Goal: Find specific page/section: Find specific page/section

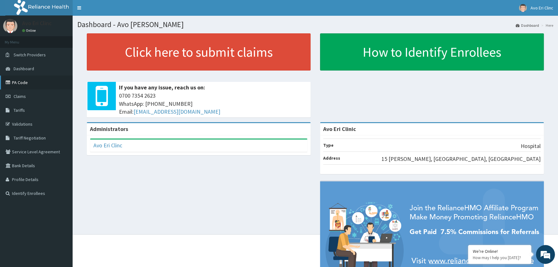
click at [16, 84] on link "PA Code" at bounding box center [36, 83] width 73 height 14
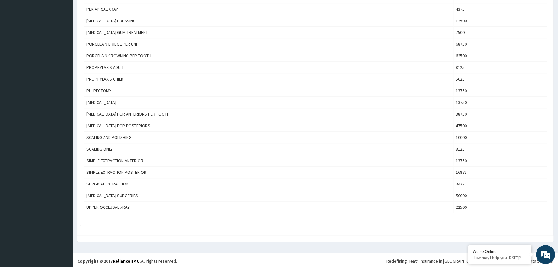
scroll to position [396, 0]
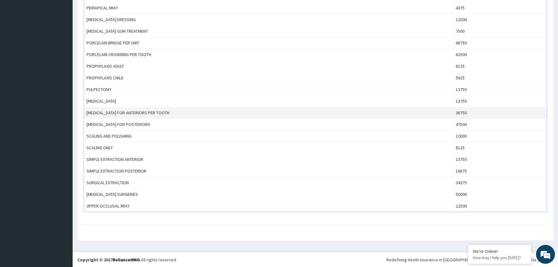
click at [152, 111] on td "ROOT CANAL TREATMENT FOR ANTERIORS PER TOOTH" at bounding box center [268, 114] width 369 height 12
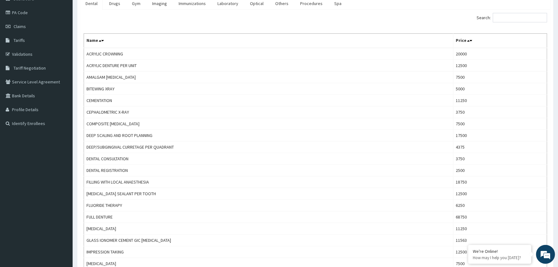
scroll to position [0, 0]
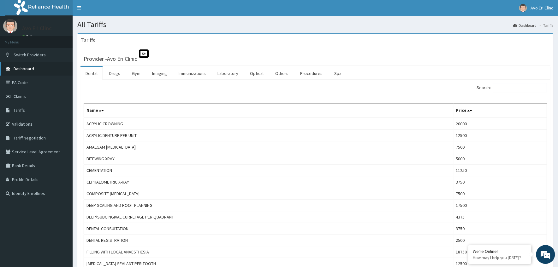
click at [20, 71] on span "Dashboard" at bounding box center [24, 69] width 20 height 6
